Goal: Information Seeking & Learning: Learn about a topic

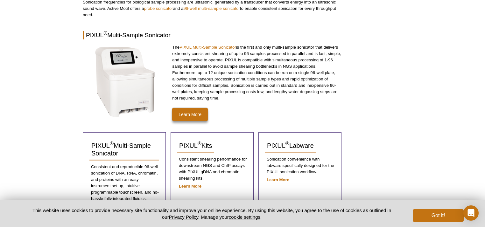
scroll to position [159, 0]
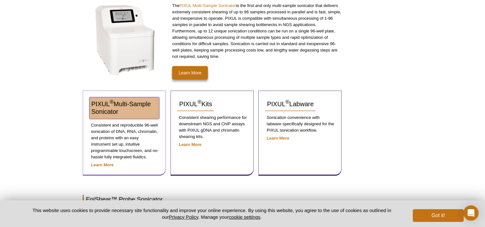
click at [123, 108] on link "PIXUL ® Multi-Sample Sonicator" at bounding box center [124, 108] width 70 height 22
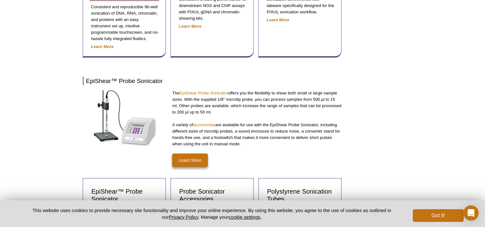
scroll to position [277, 0]
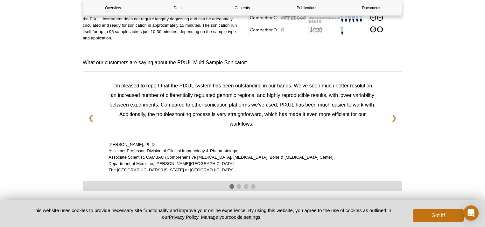
scroll to position [691, 0]
